Goal: Task Accomplishment & Management: Use online tool/utility

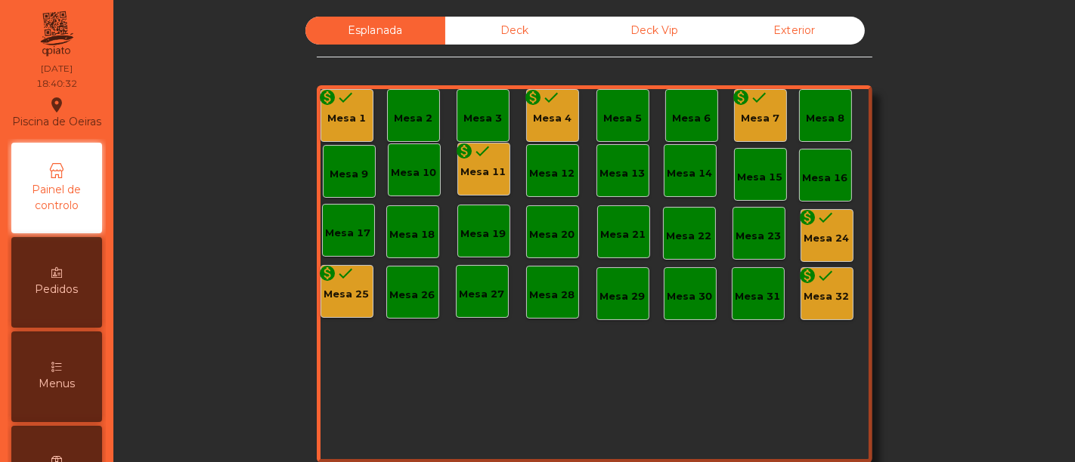
drag, startPoint x: 0, startPoint y: 0, endPoint x: 349, endPoint y: 95, distance: 361.9
click at [349, 95] on div "monetization_on done Mesa 1" at bounding box center [346, 115] width 53 height 53
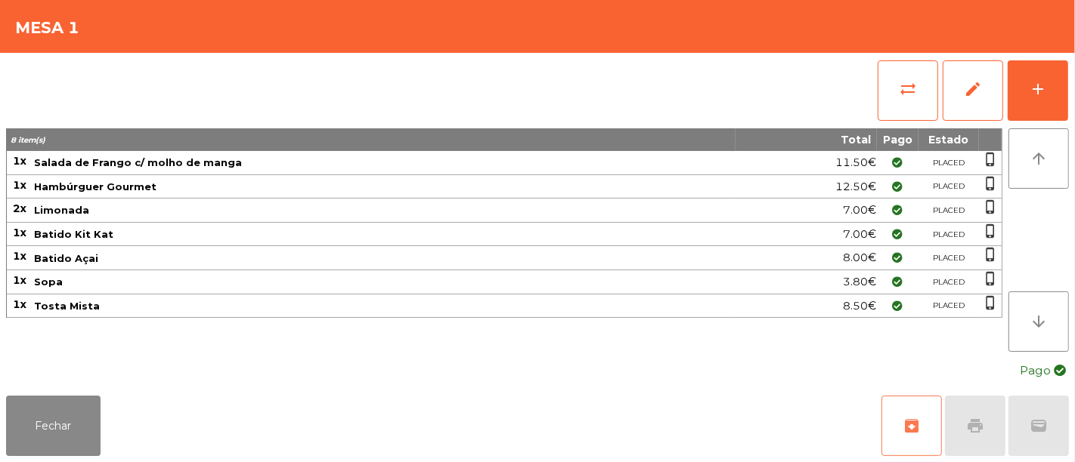
click at [926, 430] on button "archive" at bounding box center [911, 426] width 60 height 60
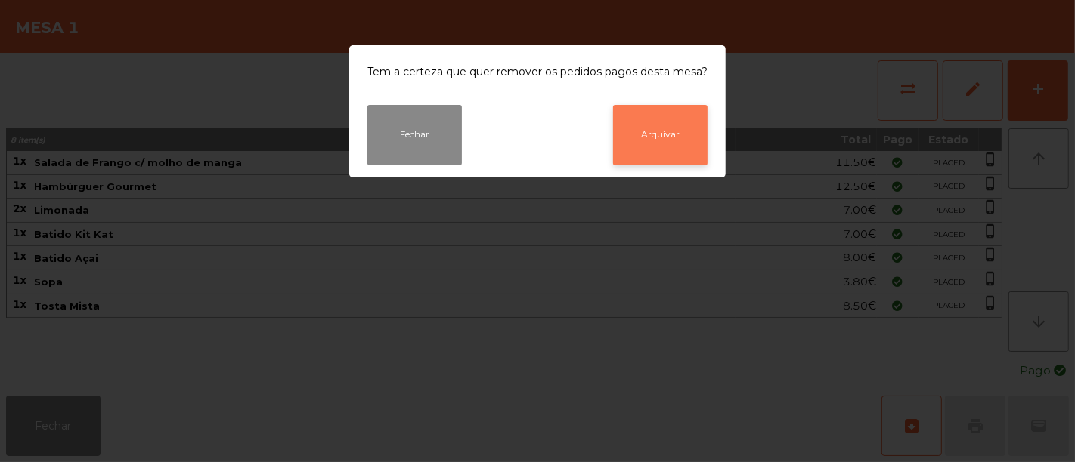
click at [651, 137] on button "Arquivar" at bounding box center [660, 135] width 94 height 60
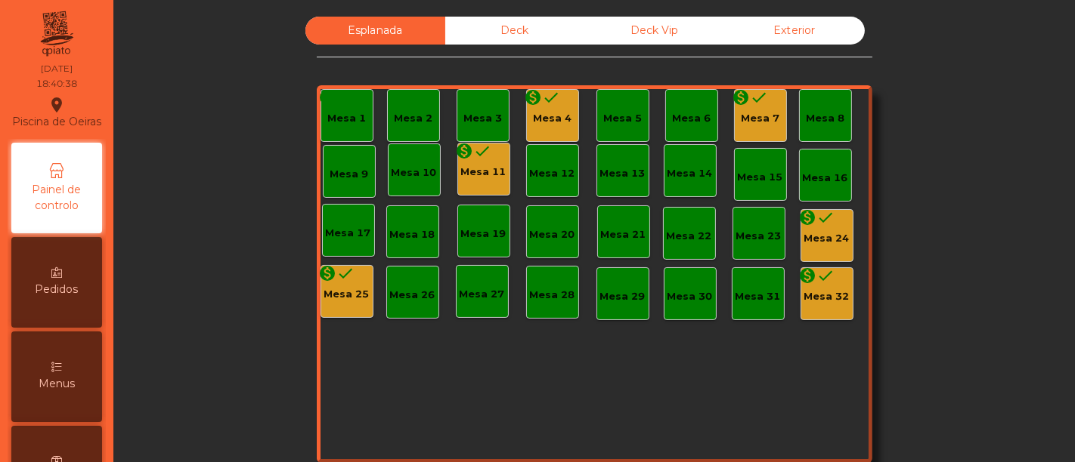
click at [533, 125] on div "monetization_on done Mesa 4" at bounding box center [552, 115] width 53 height 53
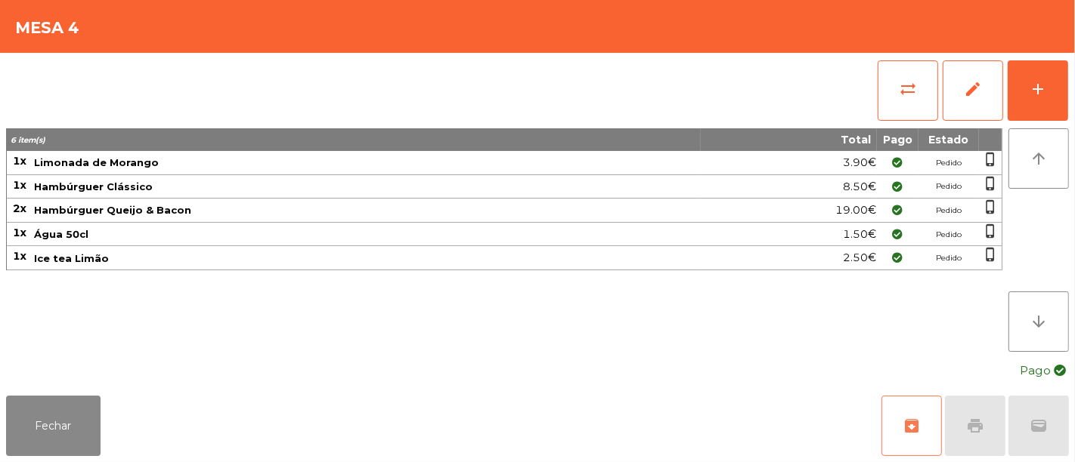
click at [894, 419] on button "archive" at bounding box center [911, 426] width 60 height 60
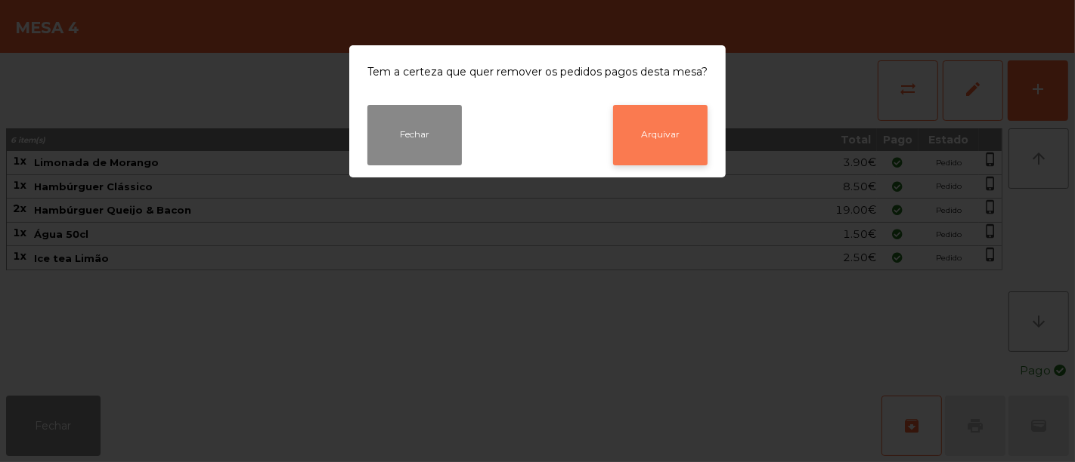
click at [667, 128] on button "Arquivar" at bounding box center [660, 135] width 94 height 60
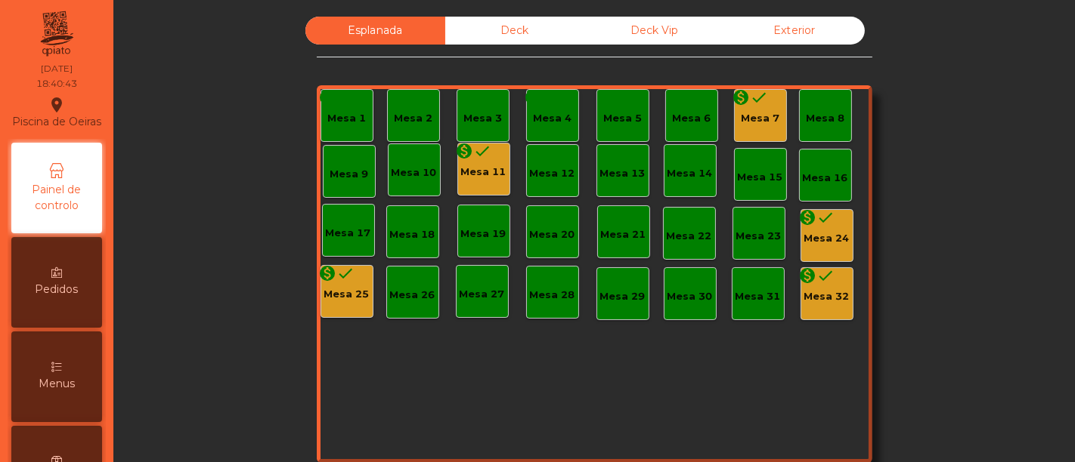
click at [757, 113] on div "Mesa 7" at bounding box center [760, 118] width 39 height 15
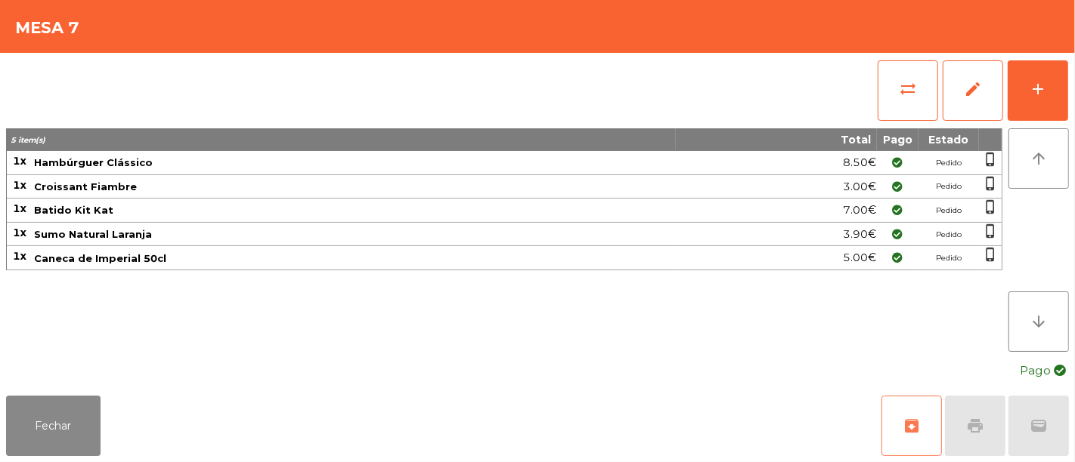
click at [911, 419] on span "archive" at bounding box center [911, 426] width 18 height 18
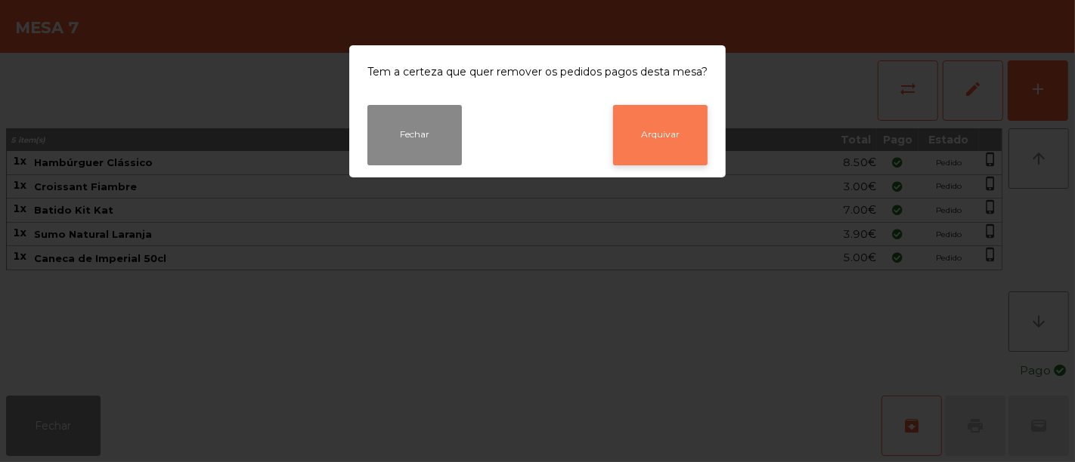
click at [683, 135] on button "Arquivar" at bounding box center [660, 135] width 94 height 60
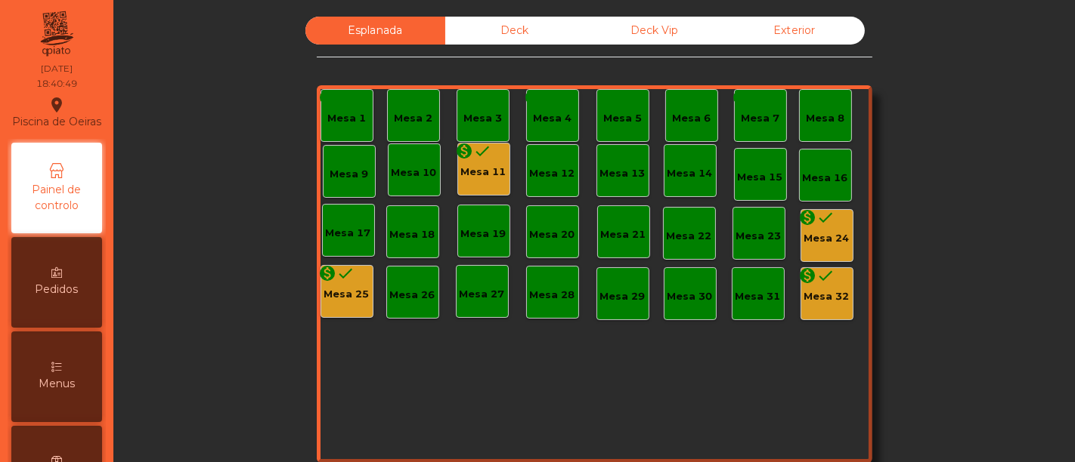
click at [486, 178] on div "Mesa 11" at bounding box center [483, 172] width 45 height 15
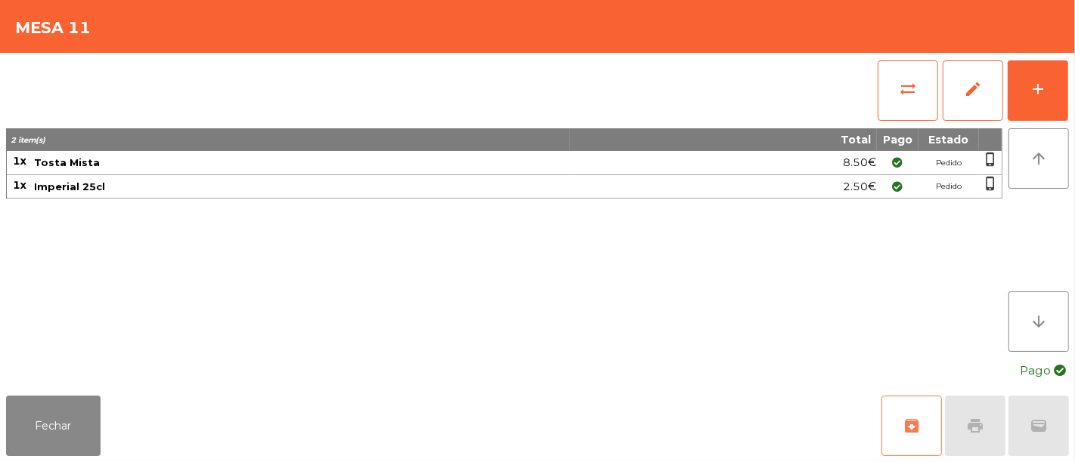
click at [905, 436] on button "archive" at bounding box center [911, 426] width 60 height 60
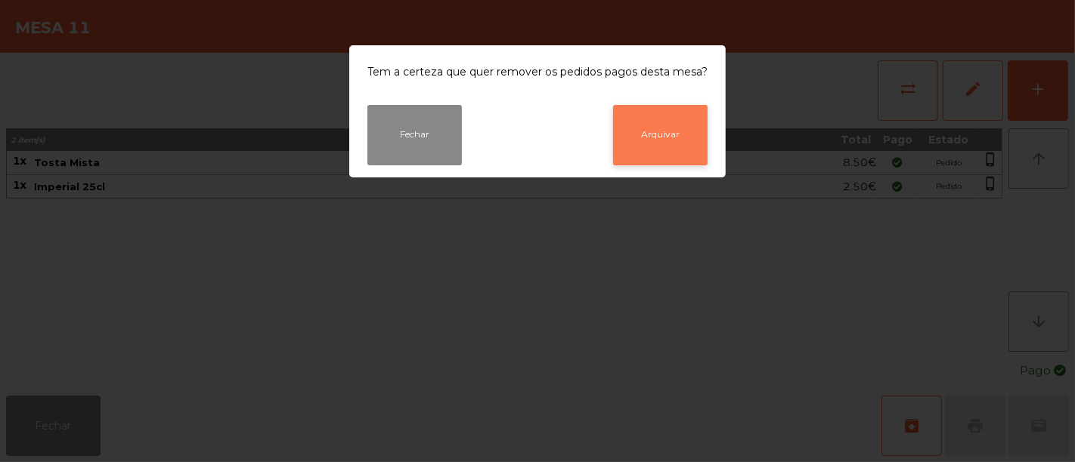
click at [657, 139] on button "Arquivar" at bounding box center [660, 135] width 94 height 60
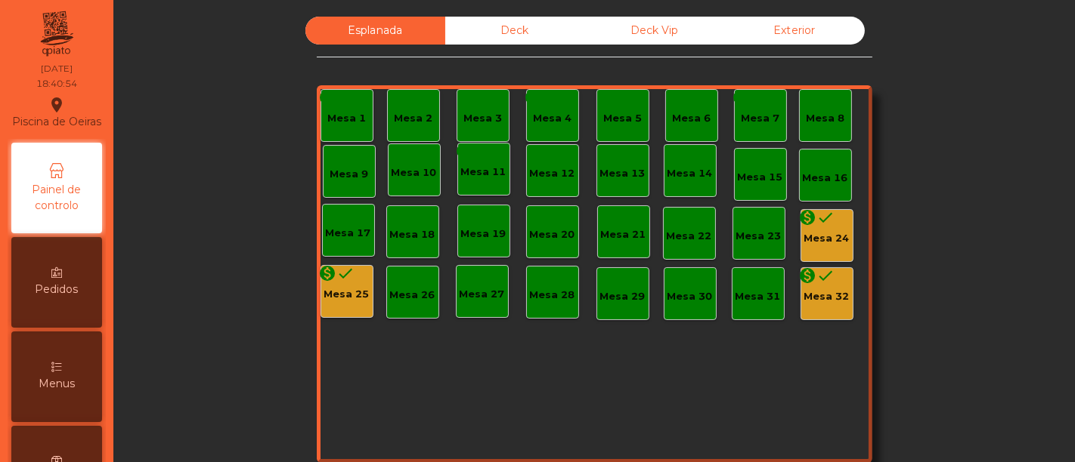
click at [819, 234] on div "Mesa 24" at bounding box center [826, 238] width 45 height 15
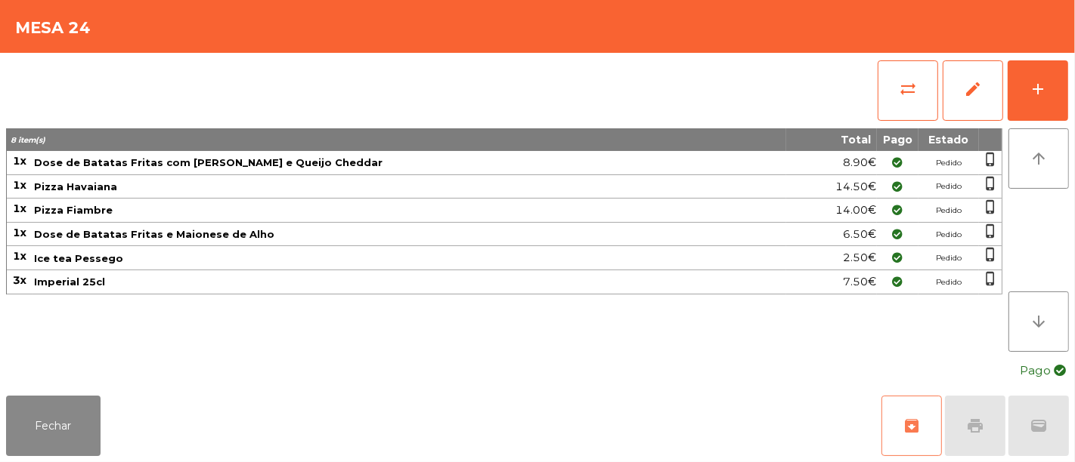
click at [901, 426] on button "archive" at bounding box center [911, 426] width 60 height 60
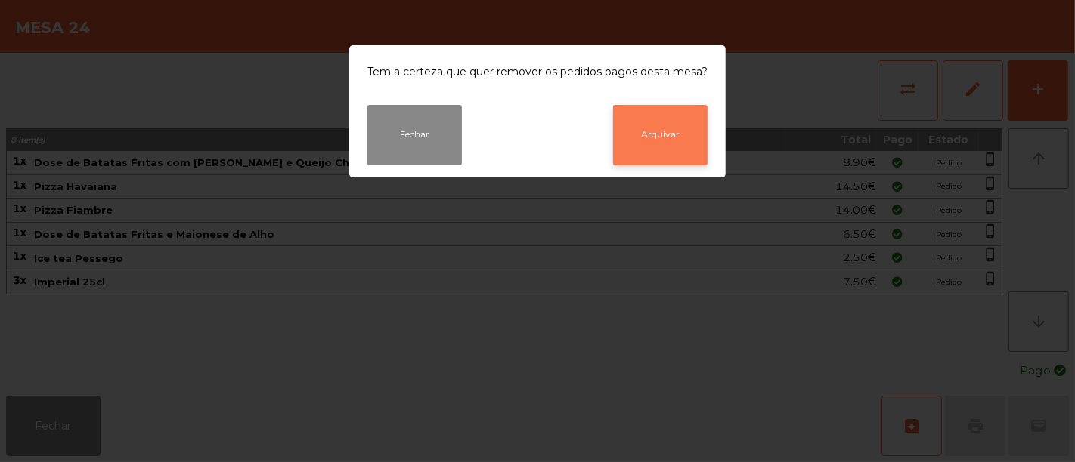
click at [671, 128] on button "Arquivar" at bounding box center [660, 135] width 94 height 60
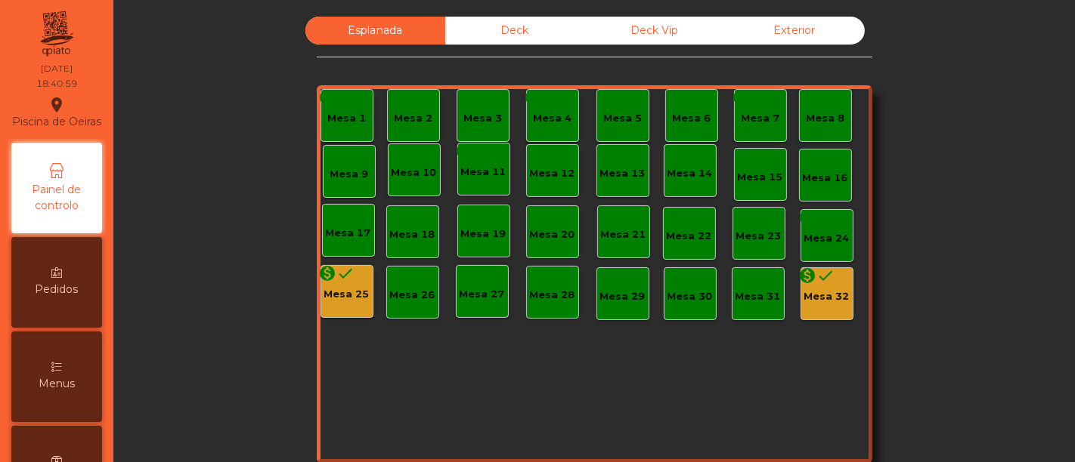
click at [339, 287] on div "Mesa 25" at bounding box center [346, 294] width 45 height 15
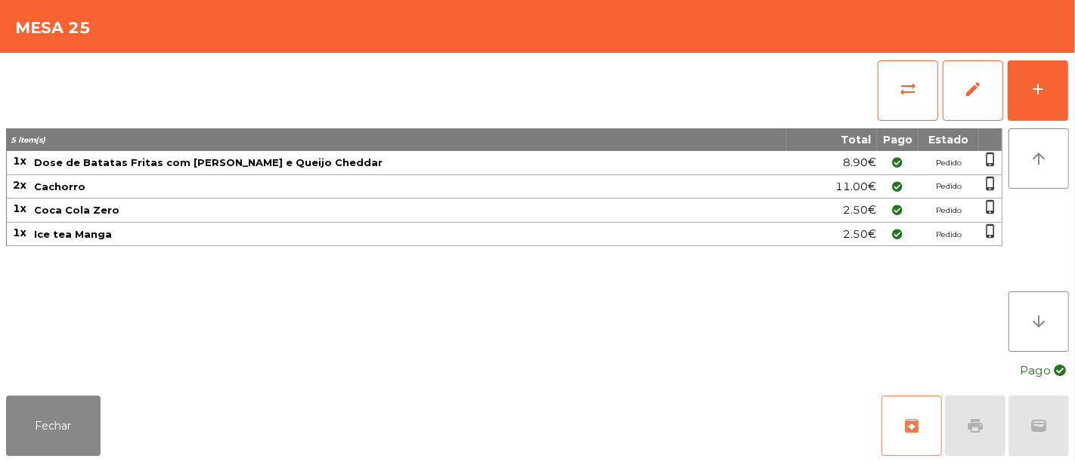
click at [894, 419] on button "archive" at bounding box center [911, 426] width 60 height 60
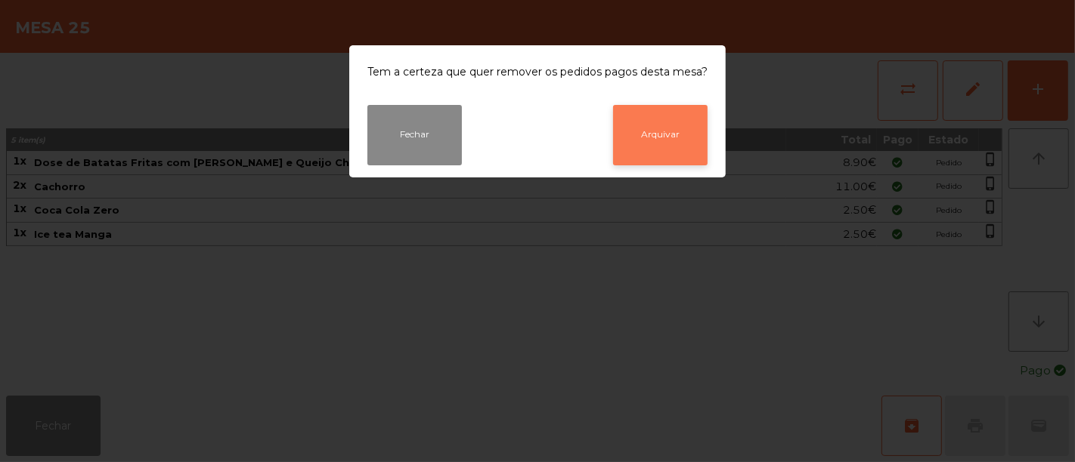
click at [646, 111] on button "Arquivar" at bounding box center [660, 135] width 94 height 60
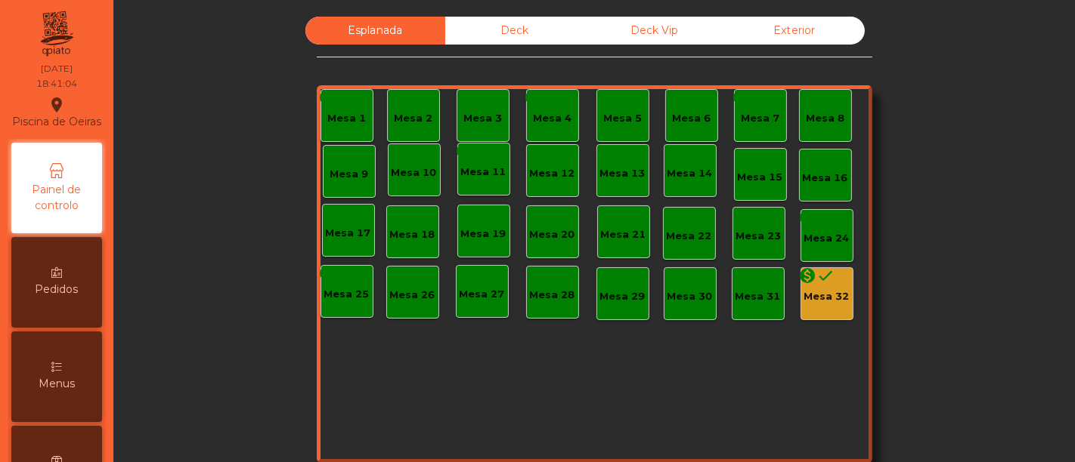
click at [821, 294] on div "Mesa 32" at bounding box center [826, 296] width 45 height 15
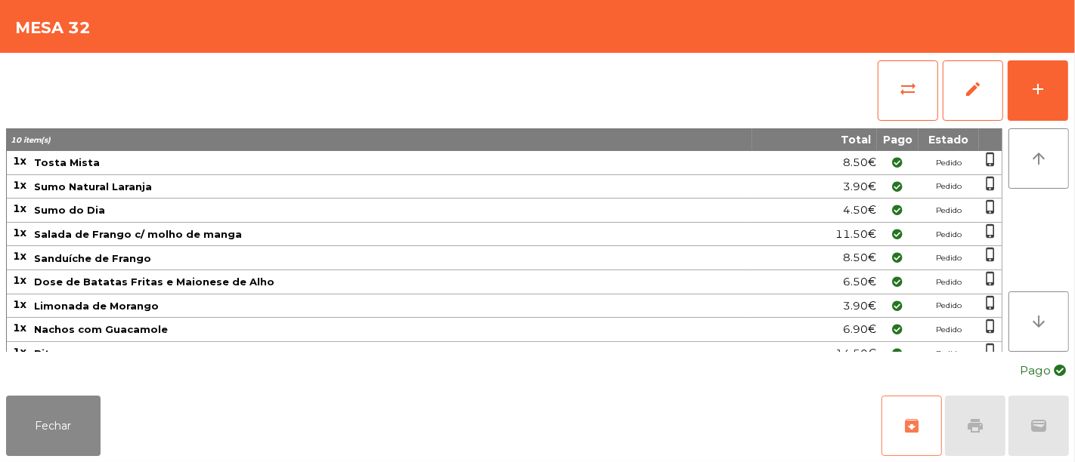
click at [905, 430] on span "archive" at bounding box center [911, 426] width 18 height 18
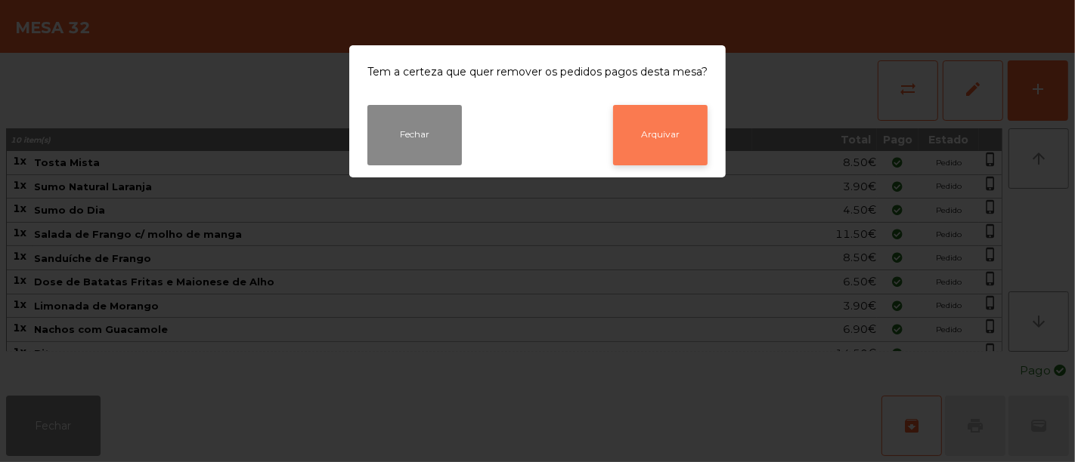
click at [673, 127] on button "Arquivar" at bounding box center [660, 135] width 94 height 60
